Goal: Task Accomplishment & Management: Manage account settings

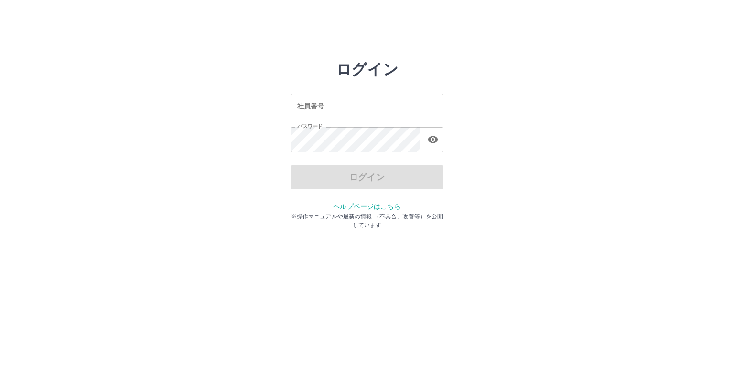
click at [319, 188] on div "ログイン 社員番号 社員番号 パスワード パスワード ログイン ヘルプページはこちら ※操作マニュアルや最新の情報 （不具合、改善等）を公開しています" at bounding box center [366, 136] width 153 height 153
click at [332, 183] on div "ログイン" at bounding box center [366, 177] width 153 height 24
click at [333, 181] on div "ログイン" at bounding box center [366, 177] width 153 height 24
click at [338, 178] on div "ログイン" at bounding box center [366, 177] width 153 height 24
click at [460, 135] on div "ログイン 社員番号 社員番号 パスワード パスワード ログイン ヘルプページはこちら ※操作マニュアルや最新の情報 （不具合、改善等）を公開しています" at bounding box center [366, 136] width 573 height 153
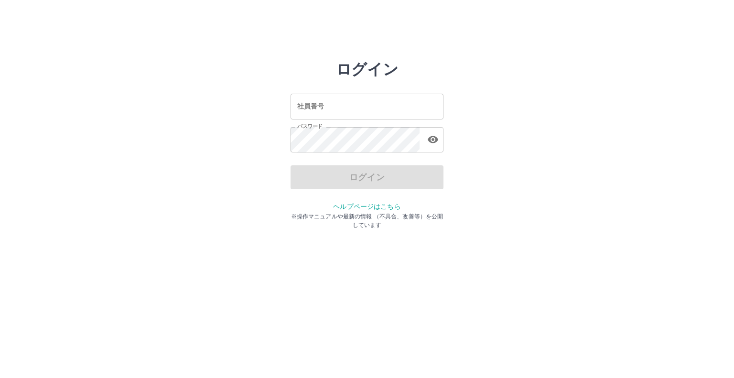
click at [368, 177] on div "ログイン" at bounding box center [366, 177] width 153 height 24
click at [369, 178] on div "ログイン" at bounding box center [366, 177] width 153 height 24
click at [483, 160] on div "ログイン 社員番号 社員番号 パスワード パスワード ログイン ヘルプページはこちら ※操作マニュアルや最新の情報 （不具合、改善等）を公開しています" at bounding box center [366, 136] width 573 height 153
click at [348, 104] on input "社員番号" at bounding box center [366, 106] width 153 height 25
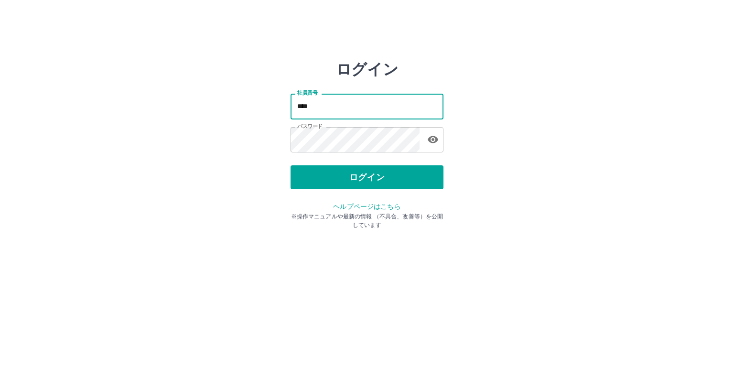
type input "*******"
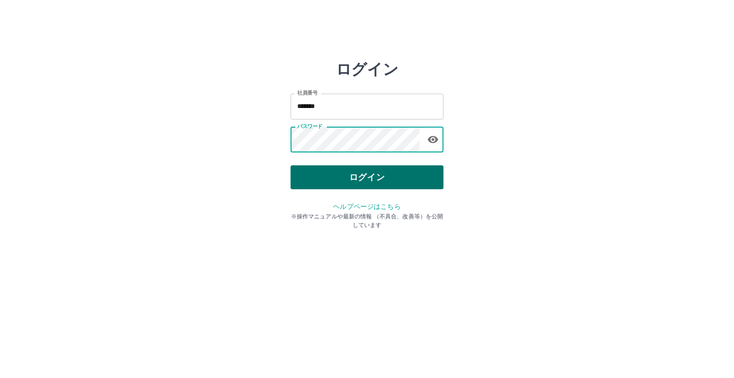
click at [341, 179] on button "ログイン" at bounding box center [366, 177] width 153 height 24
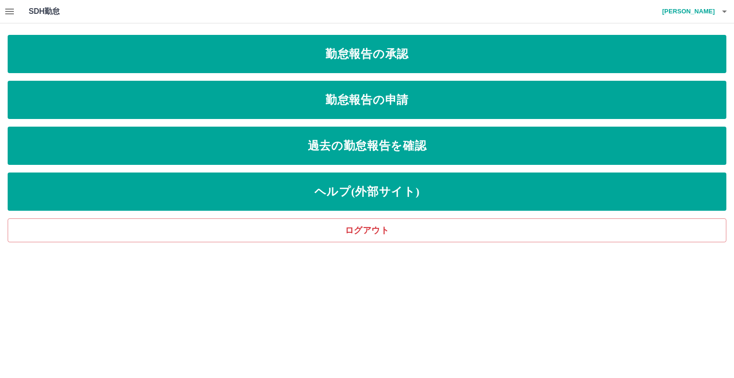
click at [10, 13] on icon "button" at bounding box center [9, 12] width 9 height 6
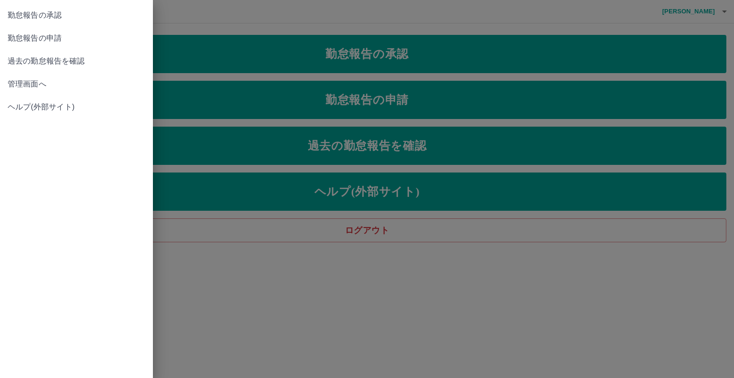
click at [38, 85] on span "管理画面へ" at bounding box center [77, 83] width 138 height 11
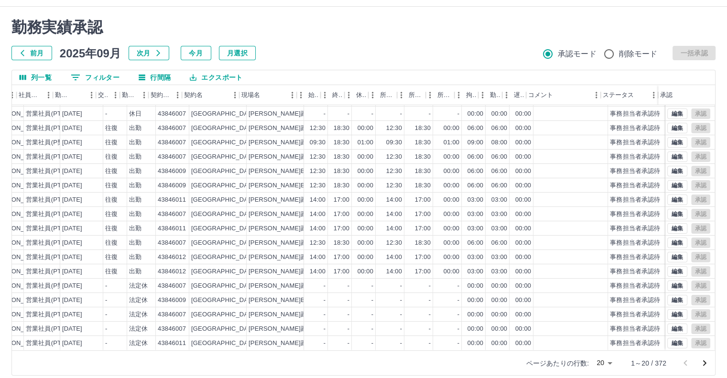
scroll to position [26, 0]
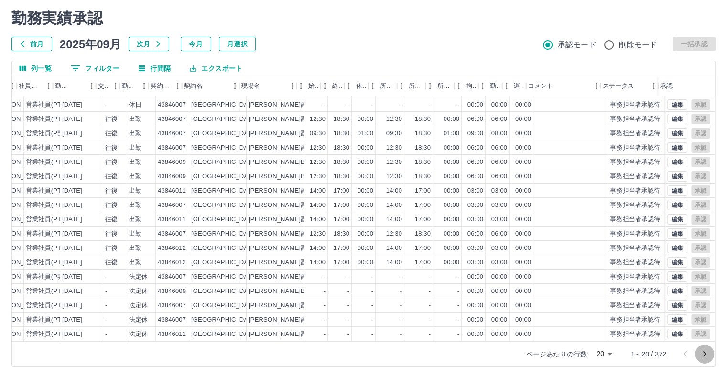
click at [704, 353] on icon "次のページへ" at bounding box center [703, 353] width 11 height 11
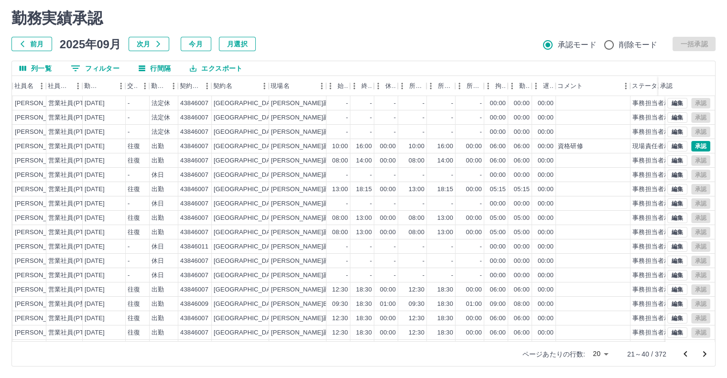
scroll to position [0, 108]
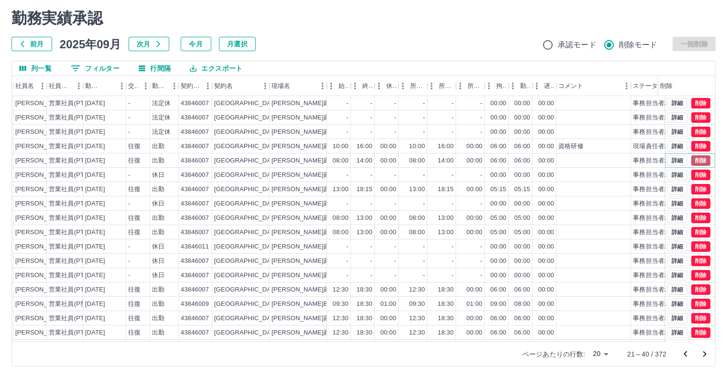
click at [695, 160] on button "削除" at bounding box center [700, 160] width 19 height 11
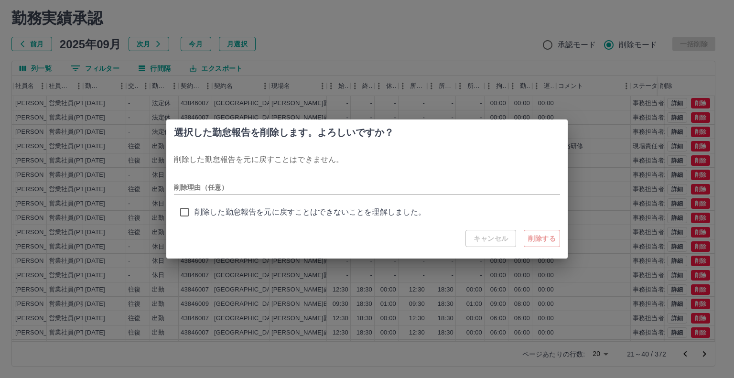
click at [363, 20] on div "選択した勤怠報告を削除します。よろしいですか？ 削除した勤怠報告を元に戻すことはできません。 削除理由（任意） 削除した勤怠報告を元に戻すことはできないことを…" at bounding box center [367, 189] width 734 height 378
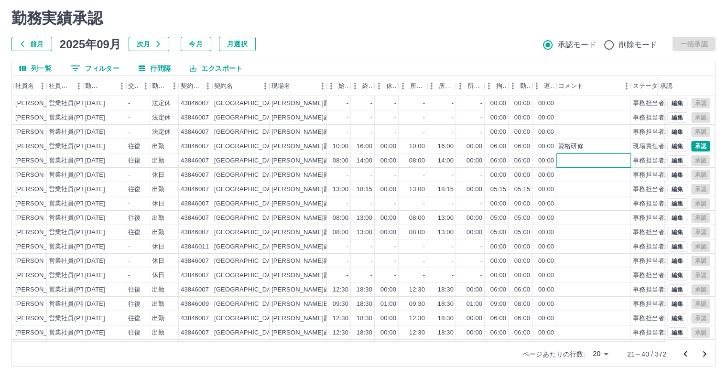
click at [561, 158] on div at bounding box center [593, 160] width 75 height 14
click at [561, 160] on div at bounding box center [593, 160] width 75 height 14
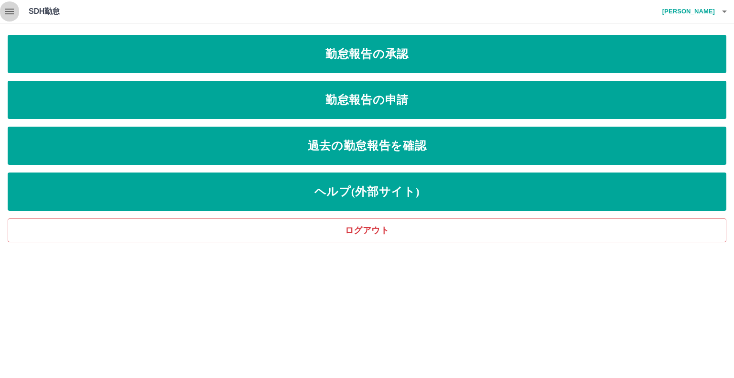
click at [10, 12] on icon "button" at bounding box center [9, 11] width 11 height 11
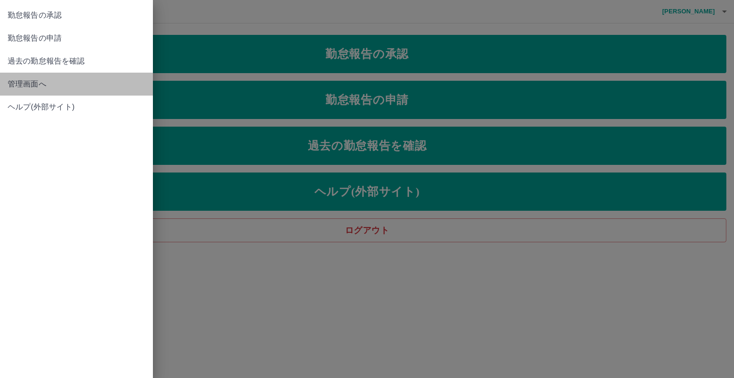
click at [32, 83] on span "管理画面へ" at bounding box center [77, 83] width 138 height 11
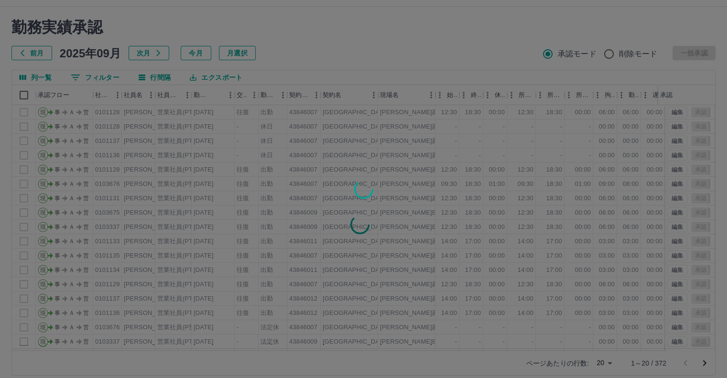
scroll to position [26, 0]
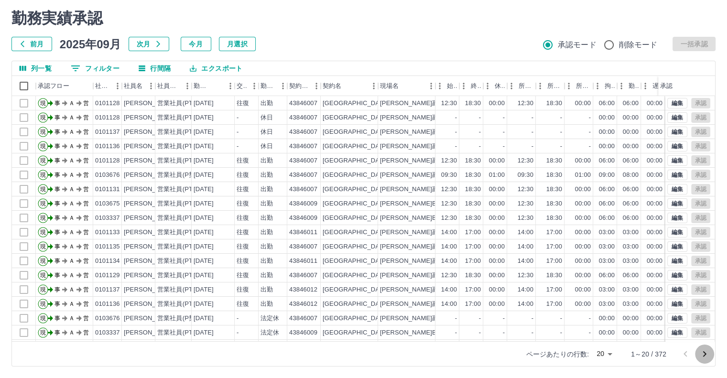
drag, startPoint x: 706, startPoint y: 353, endPoint x: 692, endPoint y: 352, distance: 14.4
click at [706, 355] on icon "次のページへ" at bounding box center [703, 353] width 11 height 11
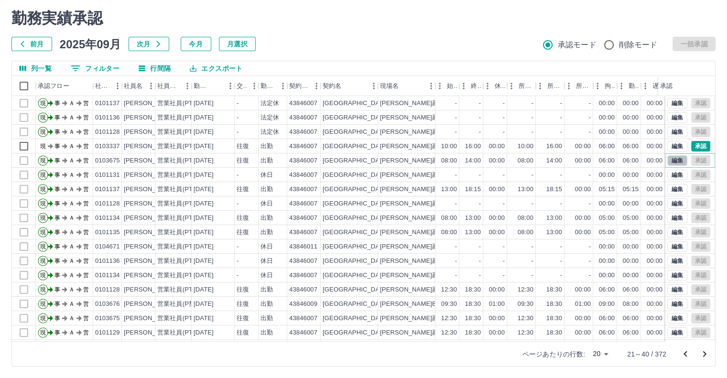
click at [673, 162] on button "編集" at bounding box center [677, 160] width 20 height 11
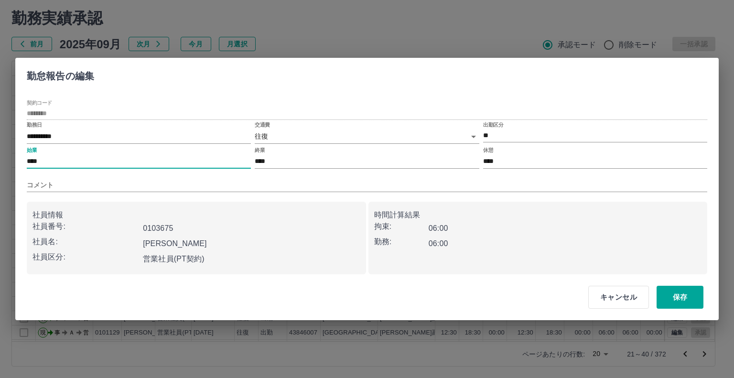
click at [43, 159] on input "****" at bounding box center [139, 162] width 224 height 14
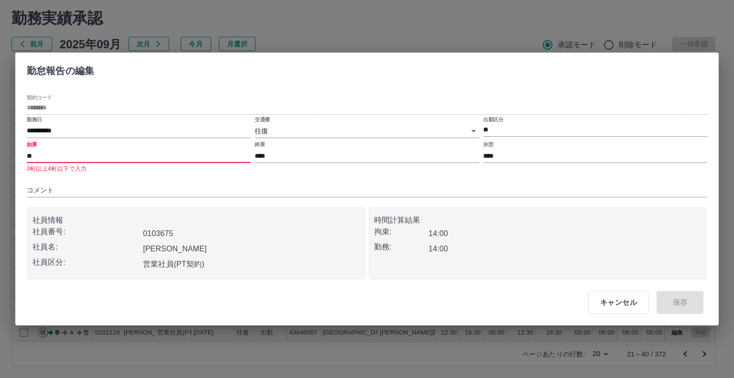
type input "*"
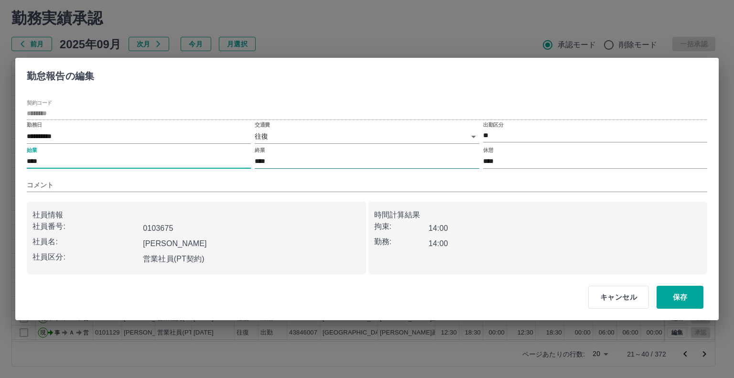
type input "****"
click at [272, 160] on input "****" at bounding box center [367, 162] width 224 height 14
type input "****"
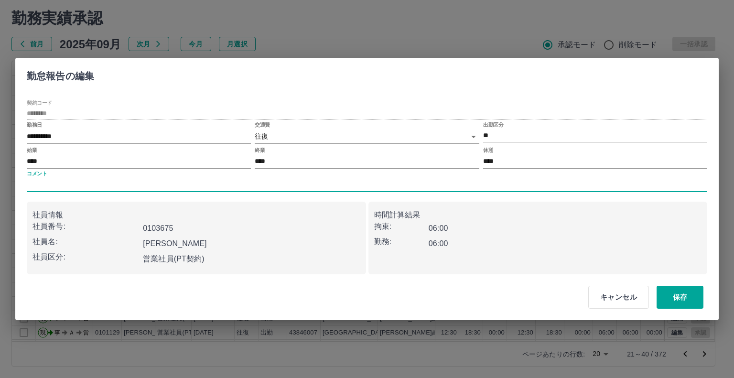
click at [58, 185] on input "コメント" at bounding box center [367, 185] width 680 height 14
type input "*"
click at [44, 184] on input "**" at bounding box center [367, 185] width 680 height 14
type input "****"
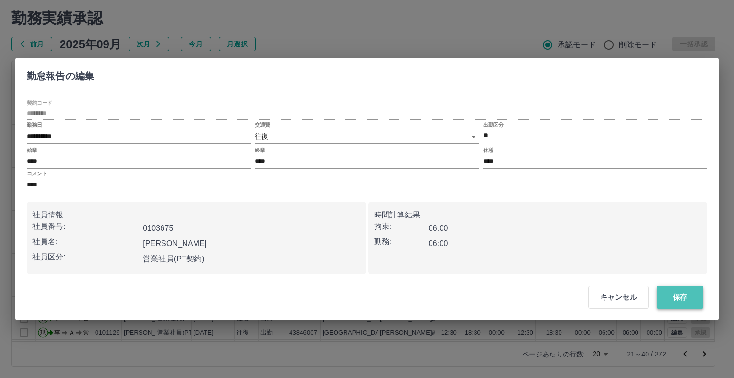
click at [684, 301] on button "保存" at bounding box center [679, 297] width 47 height 23
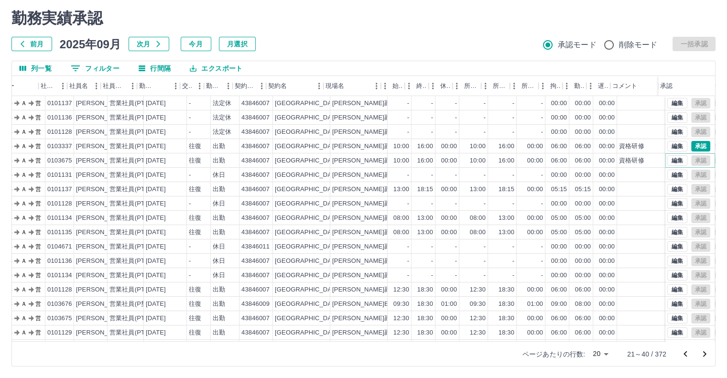
scroll to position [0, 60]
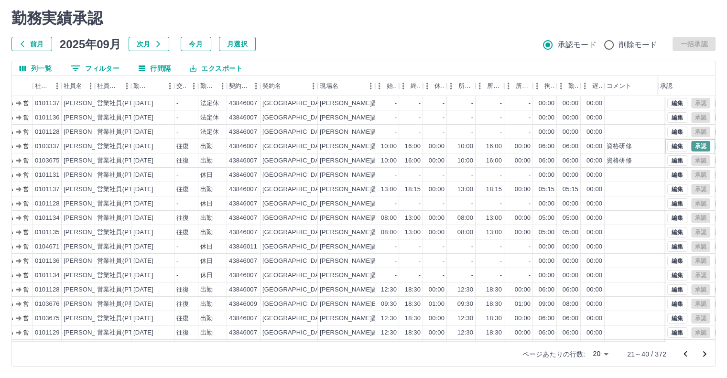
click at [694, 144] on button "承認" at bounding box center [700, 146] width 19 height 11
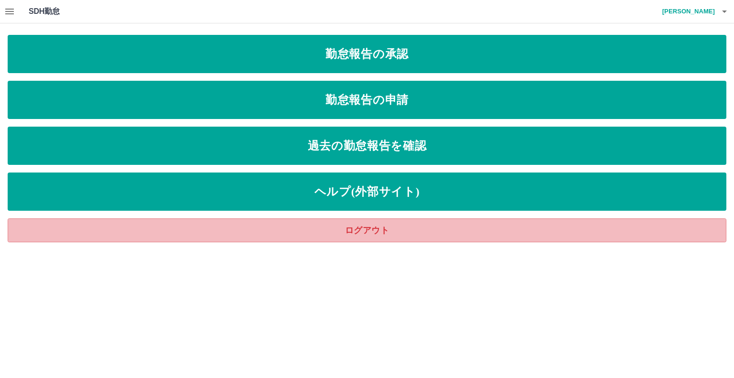
click at [333, 231] on link "ログアウト" at bounding box center [367, 230] width 718 height 24
